Goal: Transaction & Acquisition: Purchase product/service

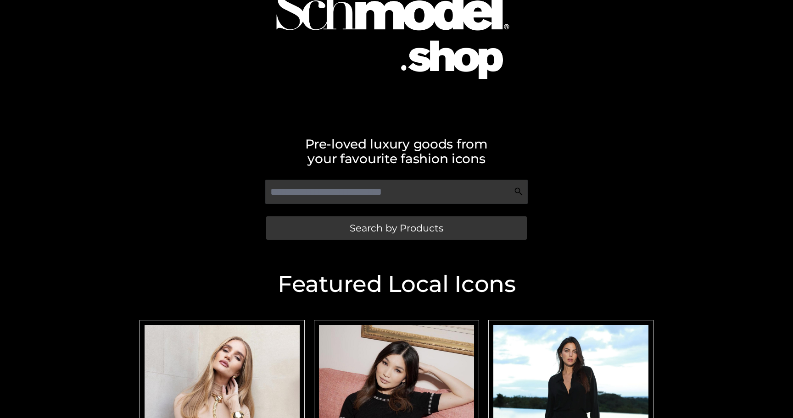
scroll to position [114, 0]
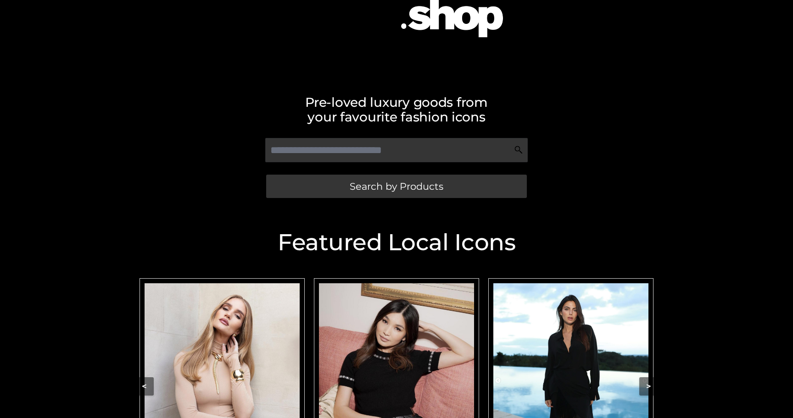
click at [432, 363] on img "Carousel Navigation" at bounding box center [396, 381] width 155 height 194
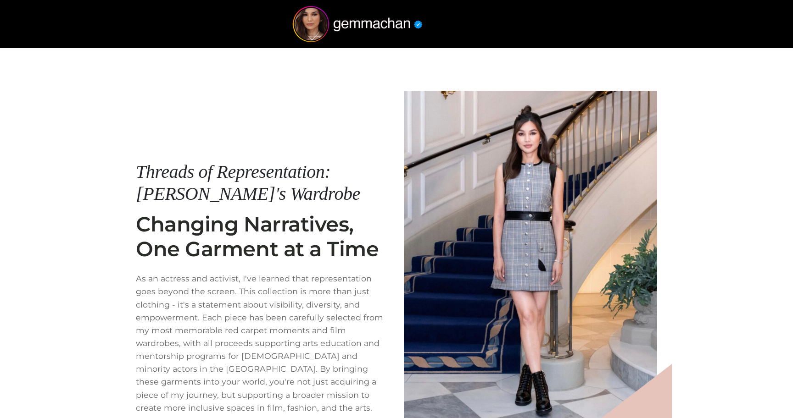
scroll to position [94, 0]
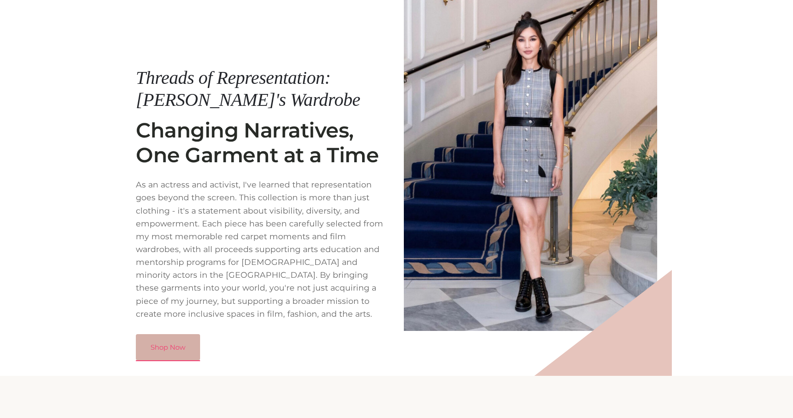
click at [177, 337] on link "Shop Now" at bounding box center [168, 347] width 64 height 27
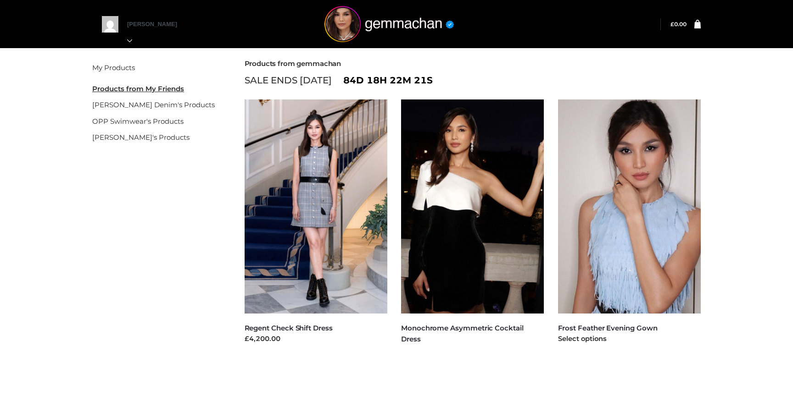
click at [601, 223] on img at bounding box center [629, 207] width 143 height 214
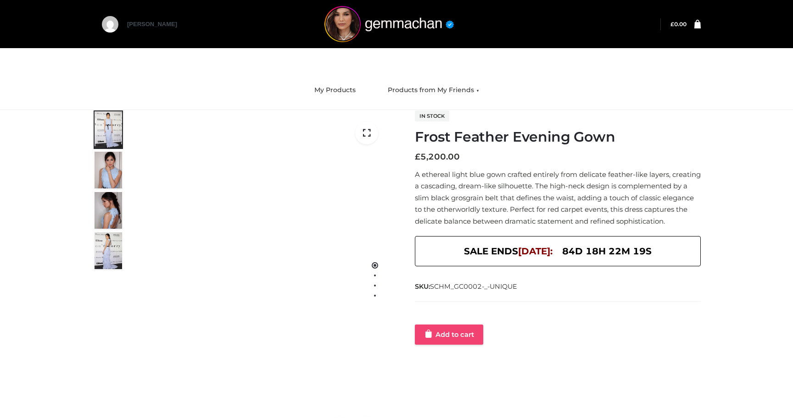
click at [454, 341] on link "Add to cart" at bounding box center [449, 335] width 68 height 20
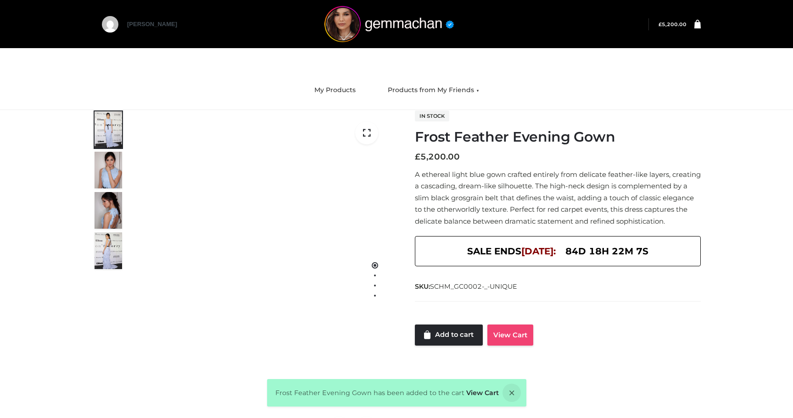
click at [506, 340] on link "View Cart" at bounding box center [510, 335] width 46 height 21
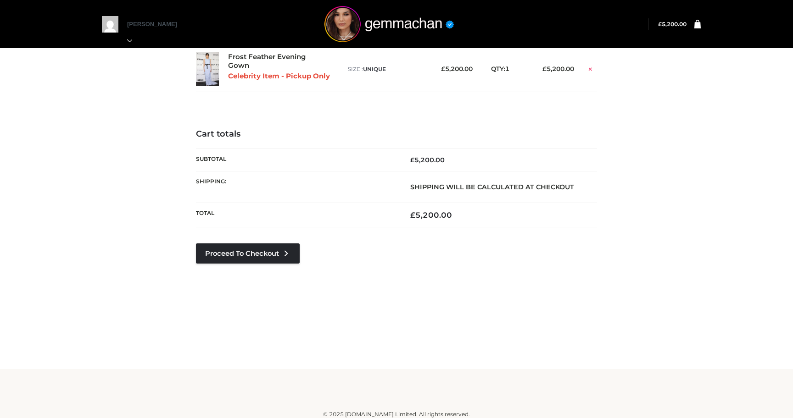
click at [593, 72] on link at bounding box center [590, 68] width 14 height 12
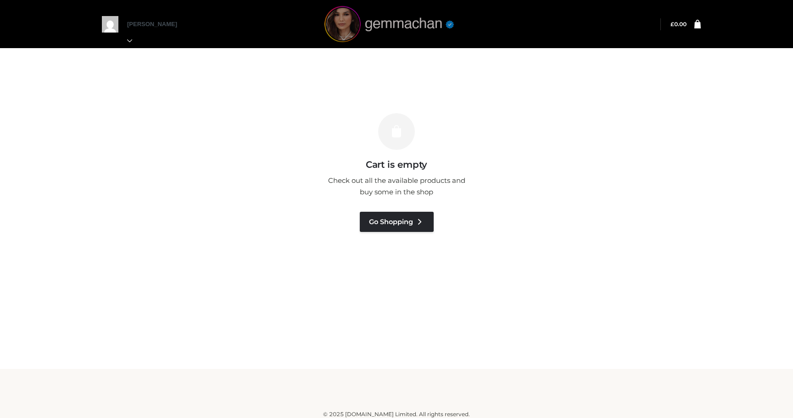
click at [406, 23] on img at bounding box center [389, 24] width 138 height 36
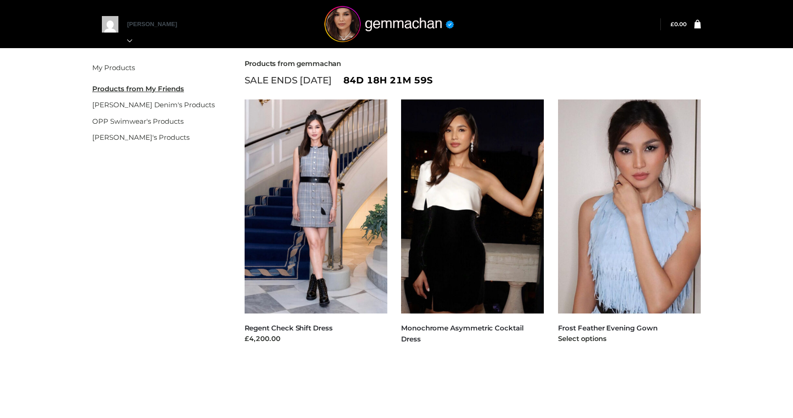
click at [642, 213] on img at bounding box center [629, 207] width 143 height 214
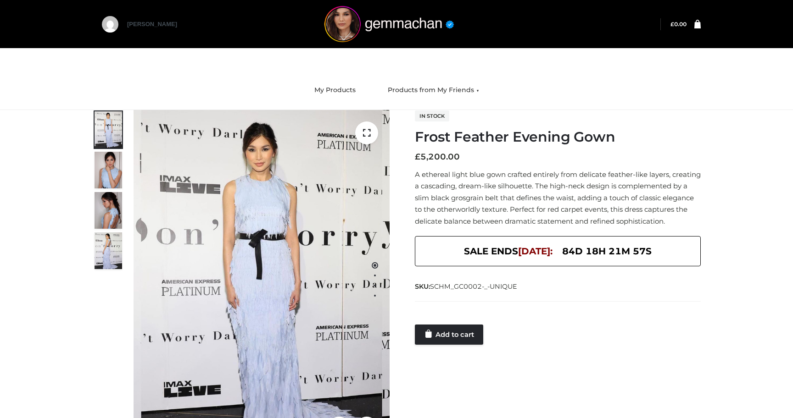
click at [472, 325] on div at bounding box center [558, 315] width 286 height 18
click at [468, 343] on link "Add to cart" at bounding box center [449, 335] width 68 height 20
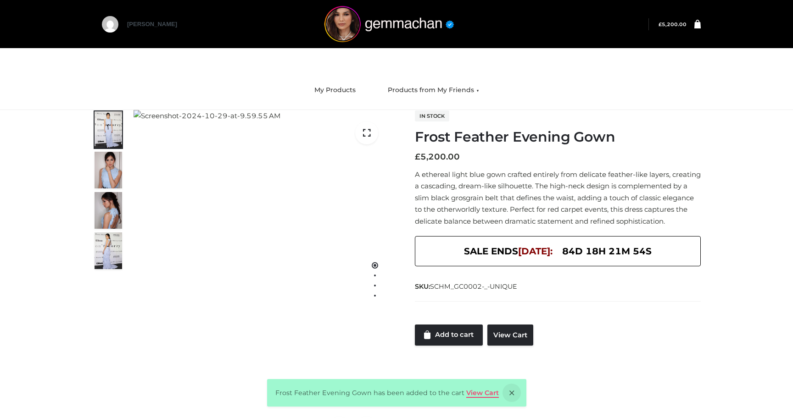
click at [481, 395] on link "View Cart" at bounding box center [482, 393] width 33 height 8
